Goal: Transaction & Acquisition: Book appointment/travel/reservation

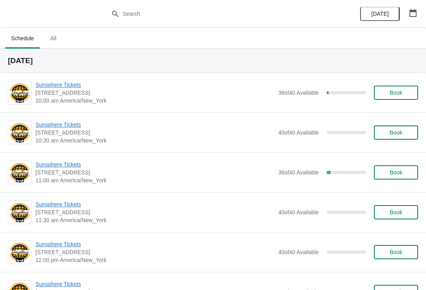
click at [72, 85] on span "Sunsphere Tickets" at bounding box center [155, 85] width 239 height 8
click at [402, 86] on button "Book" at bounding box center [396, 93] width 44 height 14
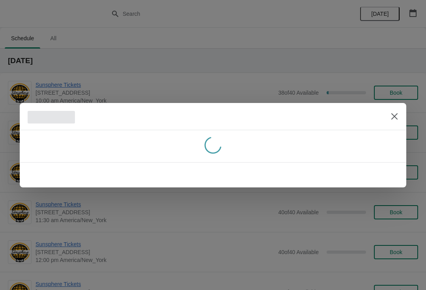
click at [354, 287] on div at bounding box center [213, 145] width 426 height 290
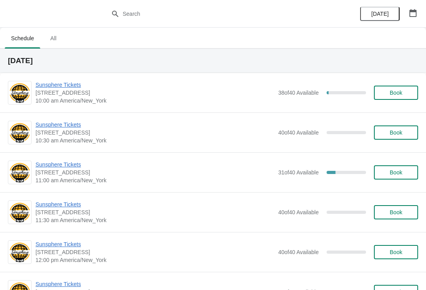
click at [403, 94] on span "Book" at bounding box center [396, 93] width 30 height 6
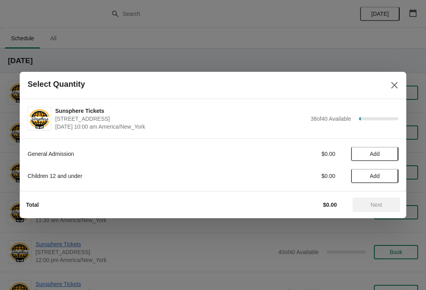
click at [385, 153] on span "Add" at bounding box center [374, 154] width 33 height 6
click at [388, 174] on span "Add" at bounding box center [374, 176] width 33 height 6
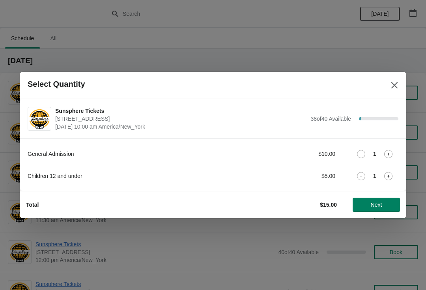
click at [381, 198] on button "Next" at bounding box center [376, 205] width 47 height 14
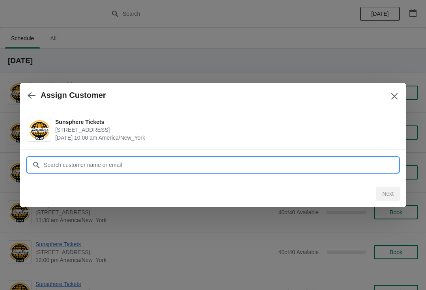
click at [187, 163] on input "Customer" at bounding box center [220, 165] width 355 height 14
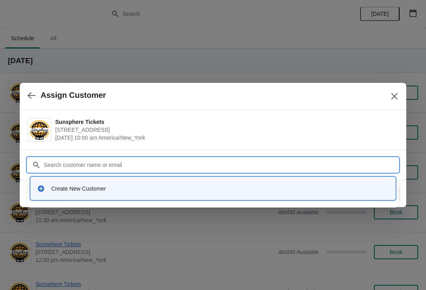
click at [77, 192] on div "Create New Customer" at bounding box center [220, 189] width 338 height 8
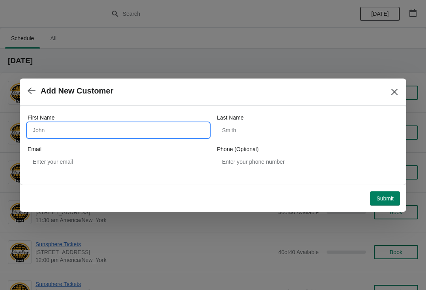
click at [82, 131] on input "First Name" at bounding box center [118, 130] width 181 height 14
type input "Walkin"
click at [392, 198] on span "Submit" at bounding box center [384, 198] width 17 height 6
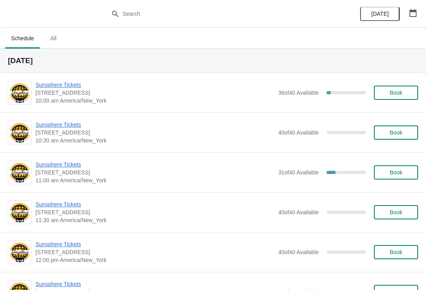
click at [410, 97] on button "Book" at bounding box center [396, 93] width 44 height 14
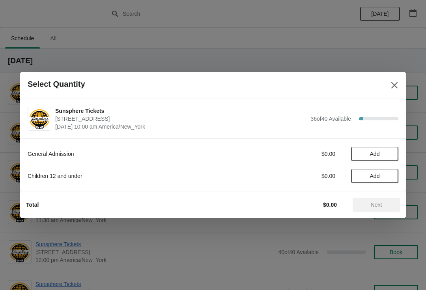
click at [380, 157] on span "Add" at bounding box center [374, 154] width 33 height 6
click at [385, 179] on span "Add" at bounding box center [374, 176] width 33 height 6
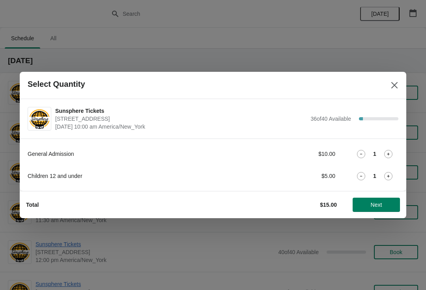
click at [362, 176] on icon at bounding box center [361, 176] width 8 height 8
click at [392, 150] on icon at bounding box center [388, 154] width 8 height 8
click at [394, 201] on button "Next" at bounding box center [376, 205] width 47 height 14
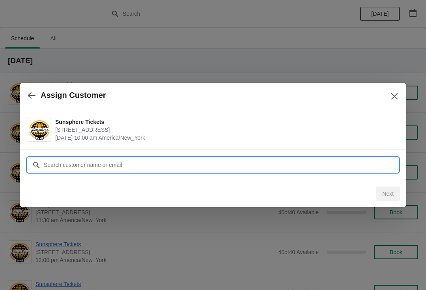
click at [168, 163] on input "Customer" at bounding box center [220, 165] width 355 height 14
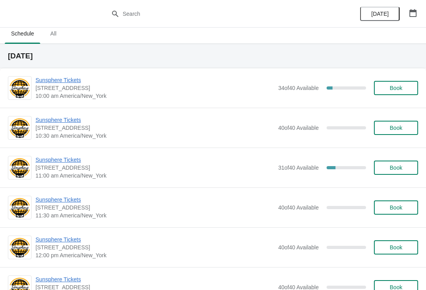
scroll to position [0, 0]
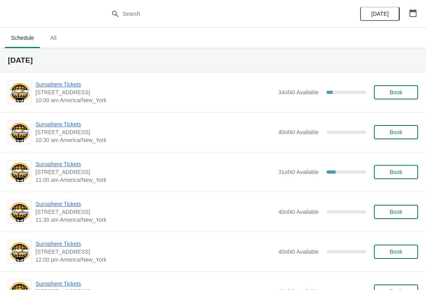
click at [401, 88] on button "Book" at bounding box center [396, 92] width 44 height 14
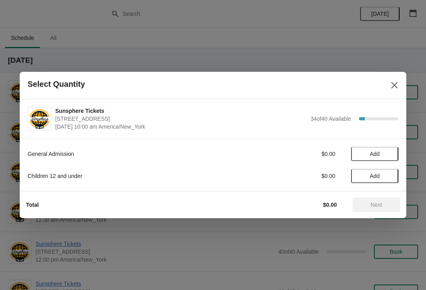
click at [383, 150] on button "Add" at bounding box center [374, 154] width 47 height 14
click at [391, 156] on icon at bounding box center [388, 154] width 8 height 8
click at [370, 207] on span "Next" at bounding box center [376, 205] width 35 height 6
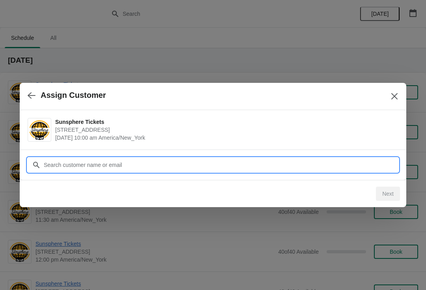
click at [137, 163] on input "Customer" at bounding box center [220, 165] width 355 height 14
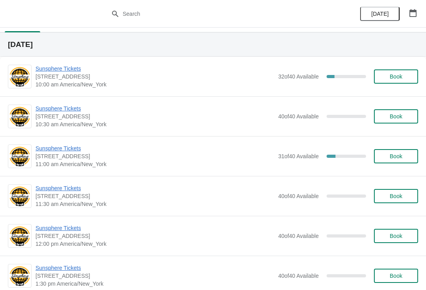
scroll to position [15, 0]
